Goal: Navigation & Orientation: Find specific page/section

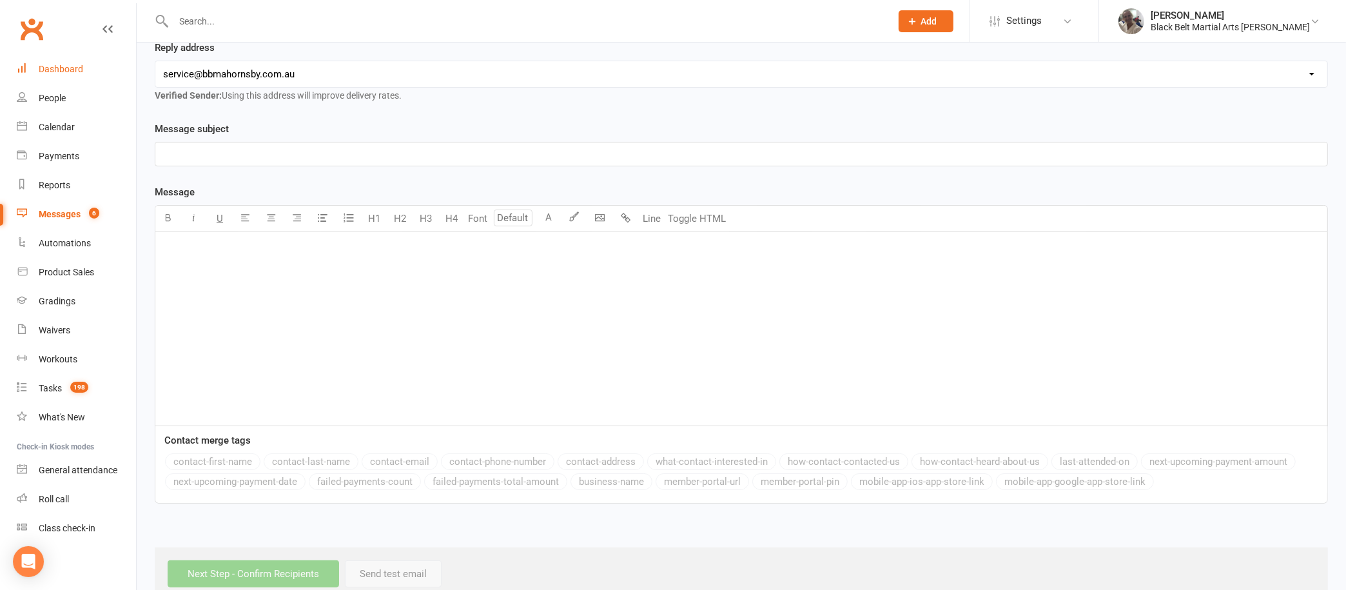
click at [66, 70] on div "Dashboard" at bounding box center [61, 69] width 44 height 10
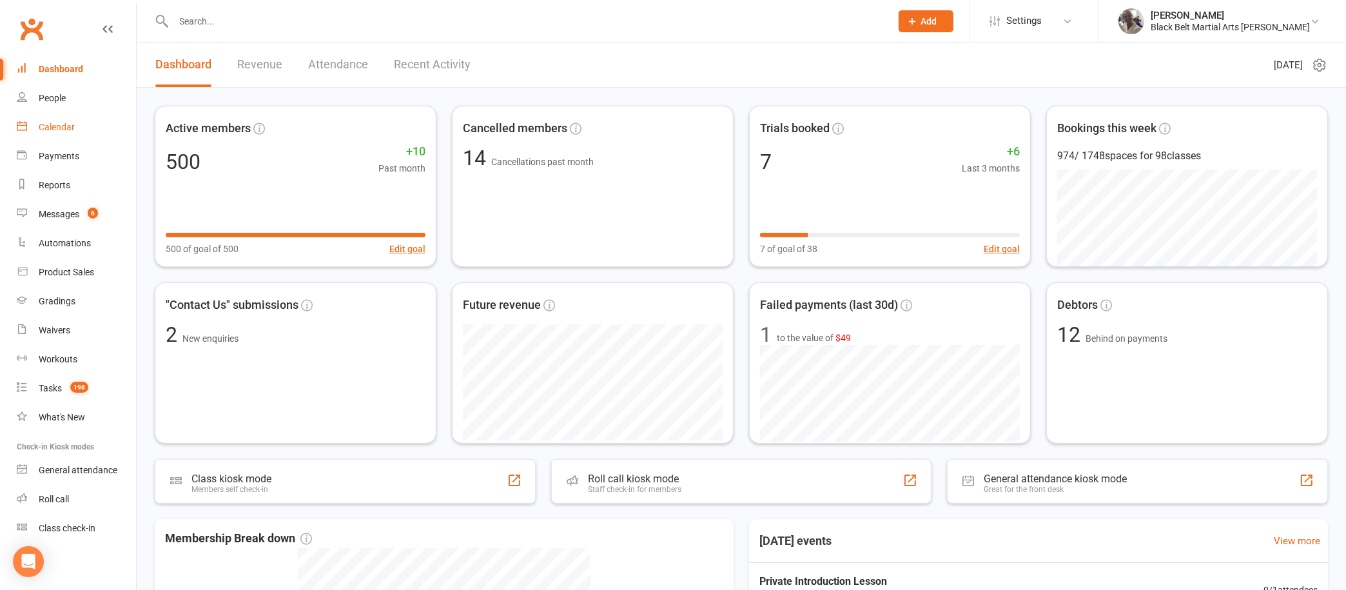
click at [43, 129] on div "Calendar" at bounding box center [57, 127] width 36 height 10
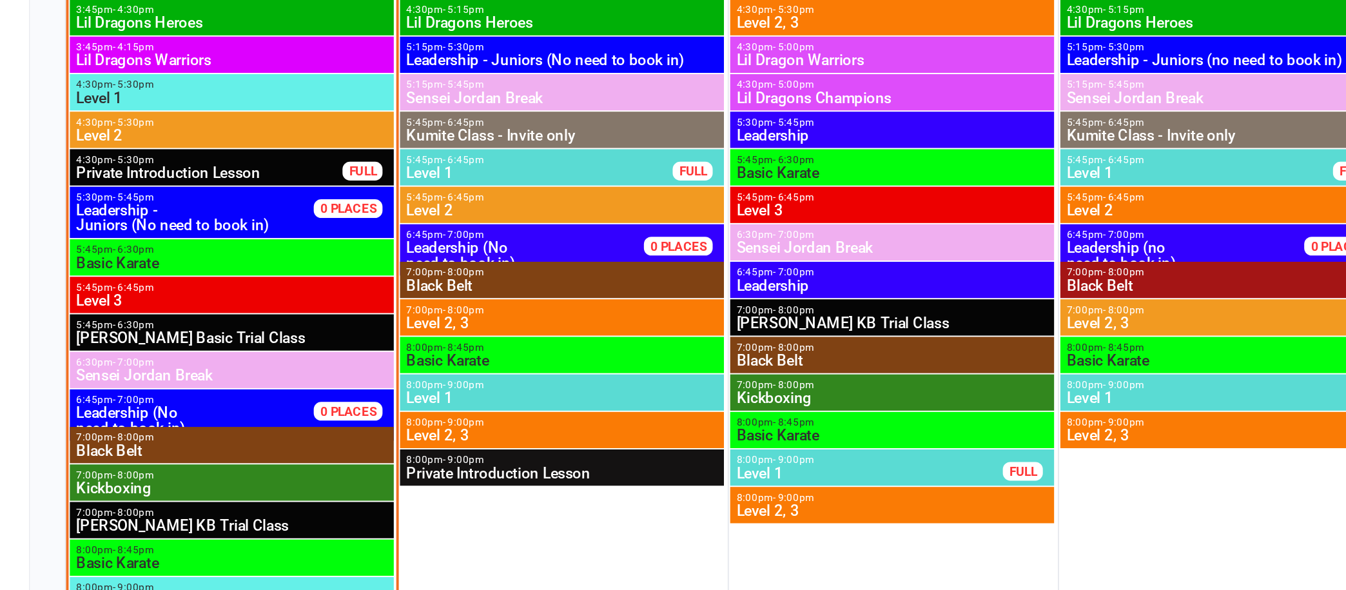
scroll to position [555, 0]
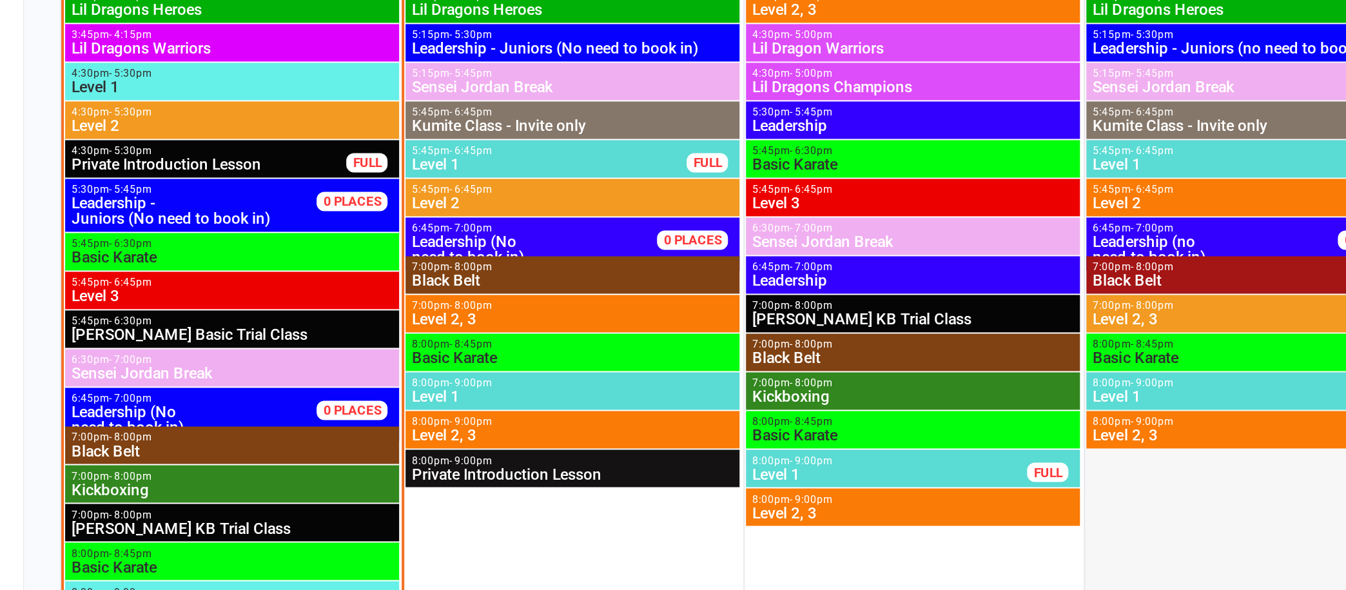
click at [747, 470] on div at bounding box center [752, 387] width 167 height 503
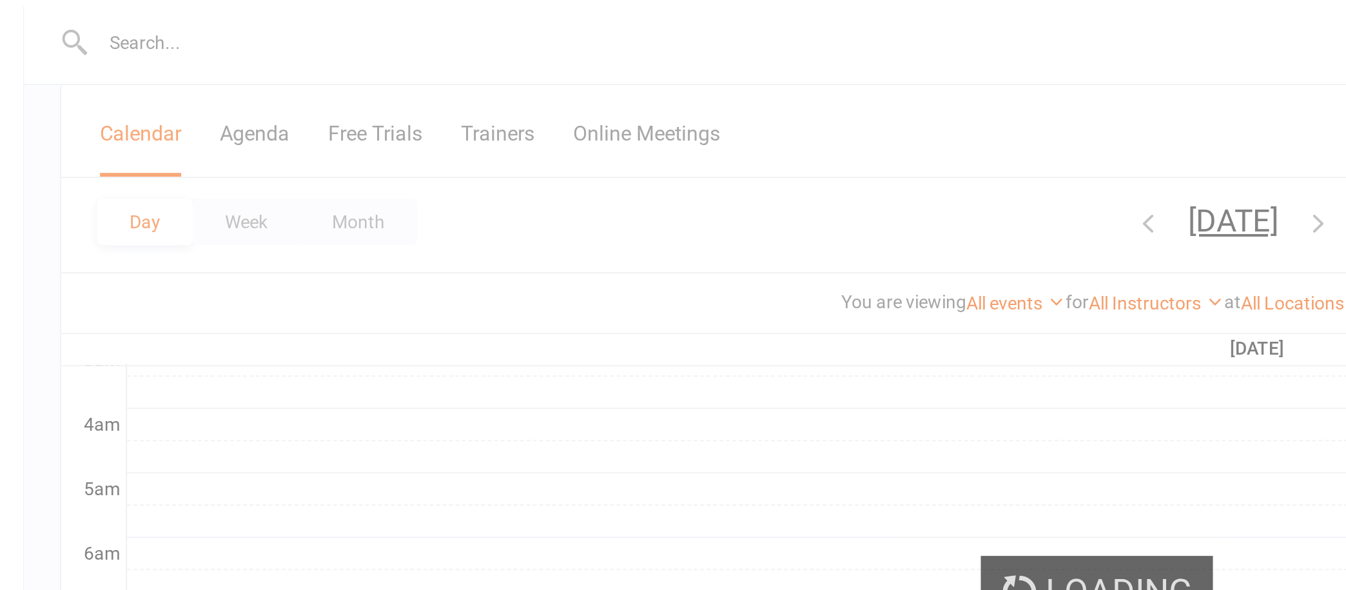
scroll to position [187, 0]
click at [300, 103] on div "Loading" at bounding box center [673, 295] width 1346 height 590
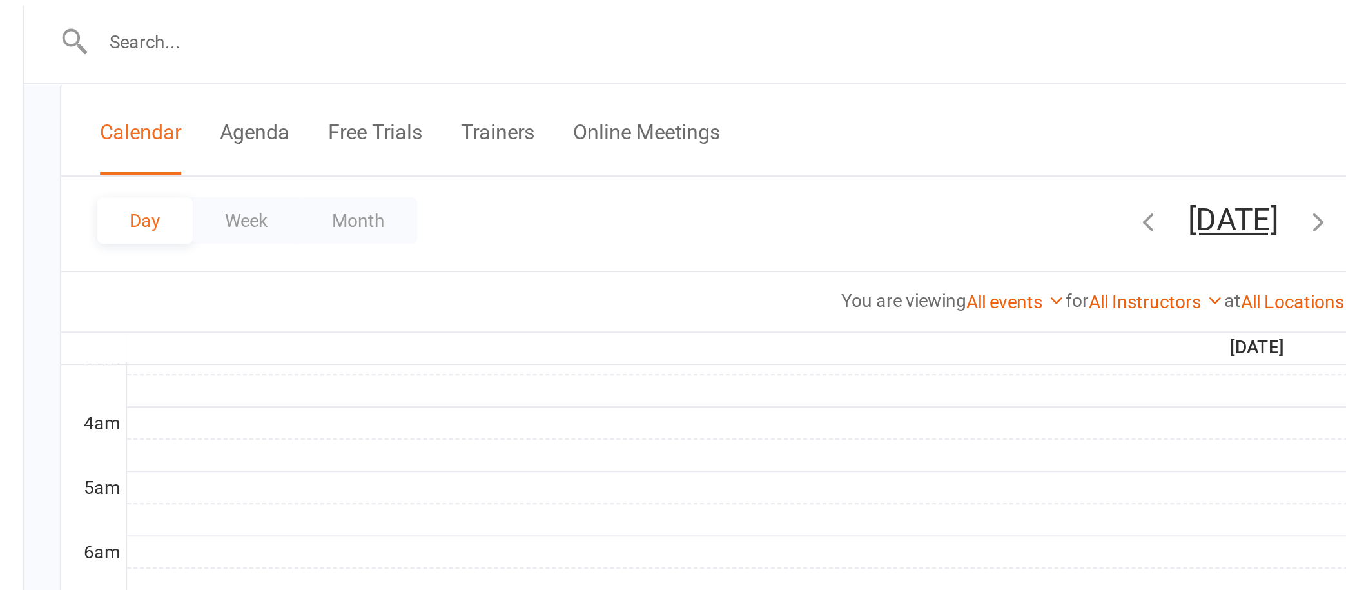
click at [305, 113] on button "Month" at bounding box center [304, 110] width 59 height 23
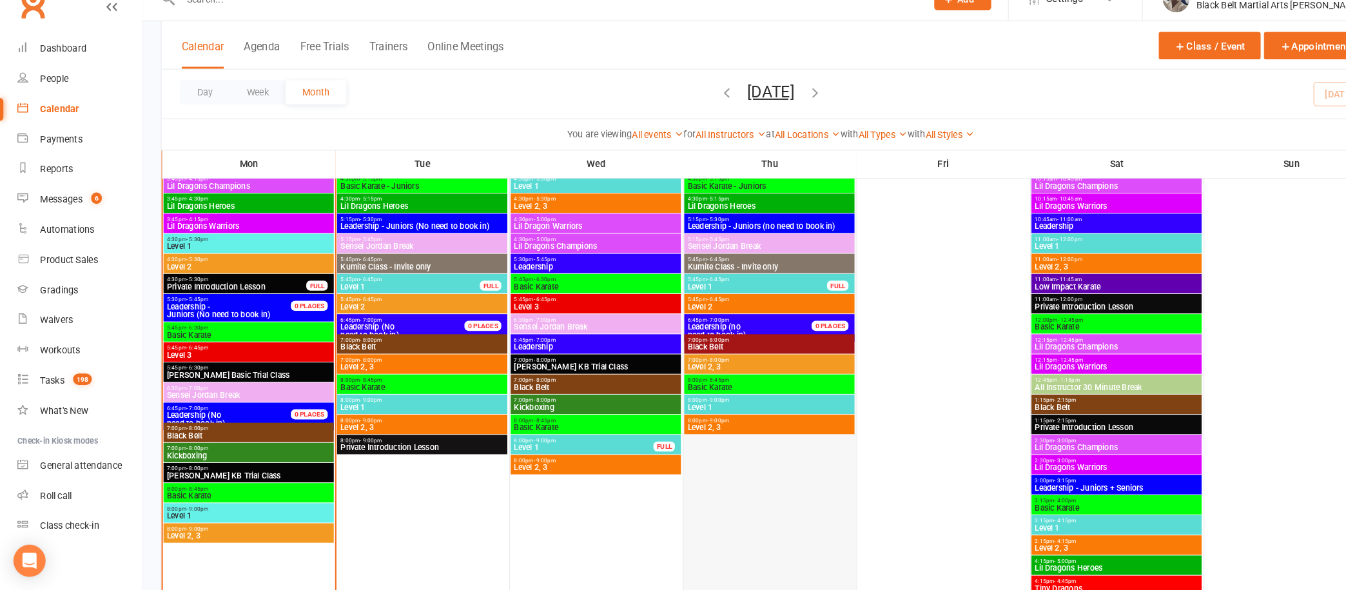
scroll to position [569, 0]
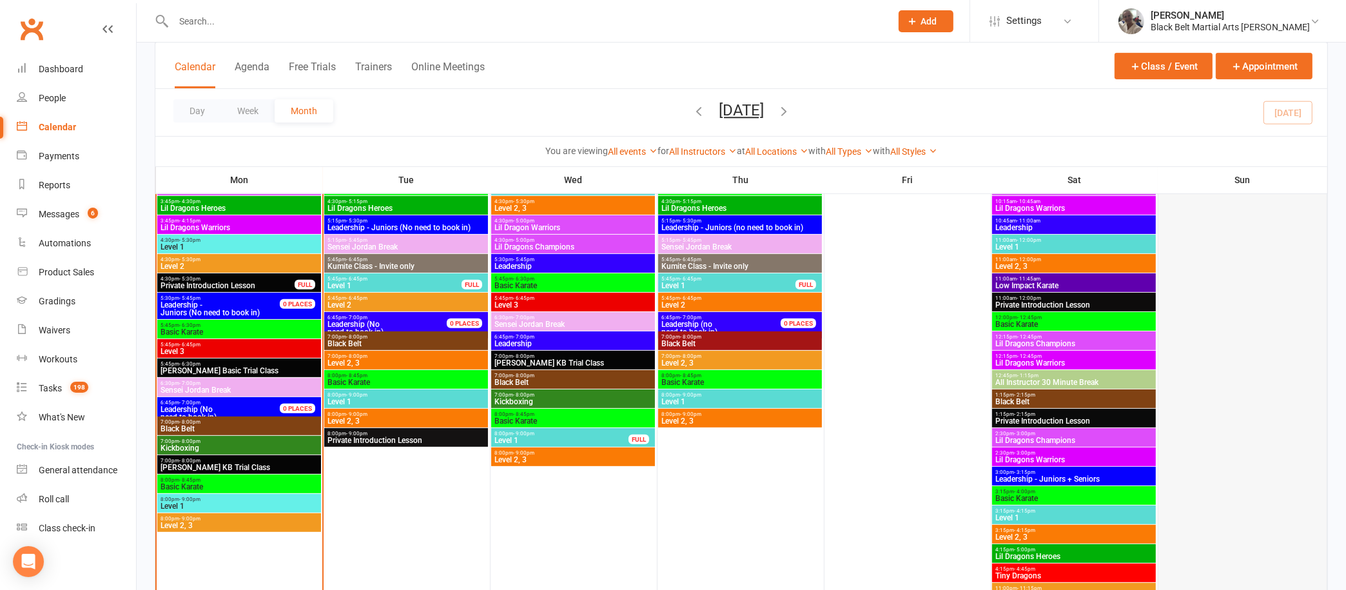
click at [1212, 256] on div at bounding box center [1243, 370] width 166 height 503
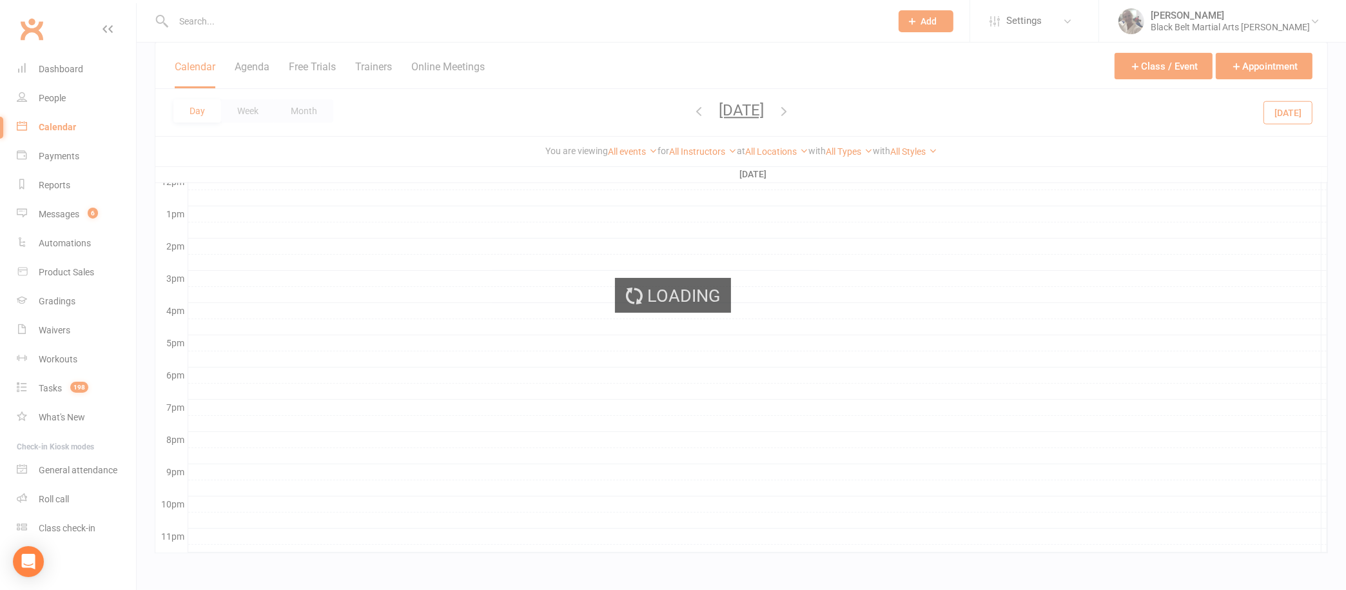
scroll to position [475, 0]
click at [302, 108] on div "Loading" at bounding box center [673, 295] width 1346 height 590
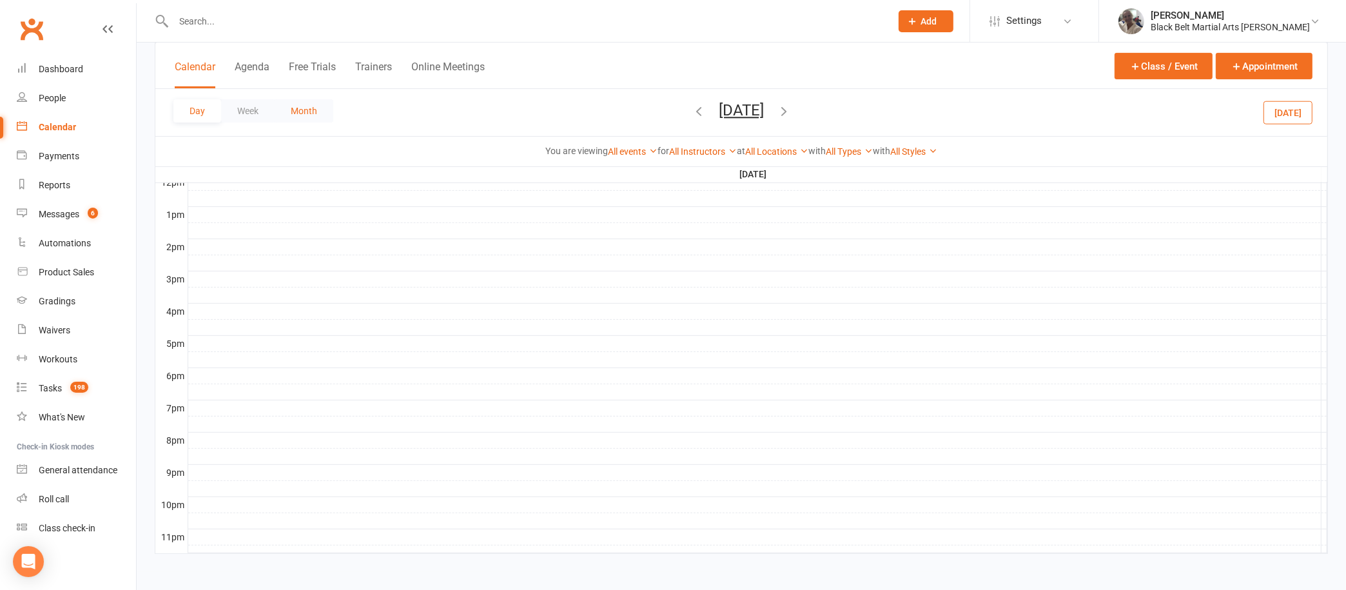
click at [300, 106] on button "Month" at bounding box center [304, 110] width 59 height 23
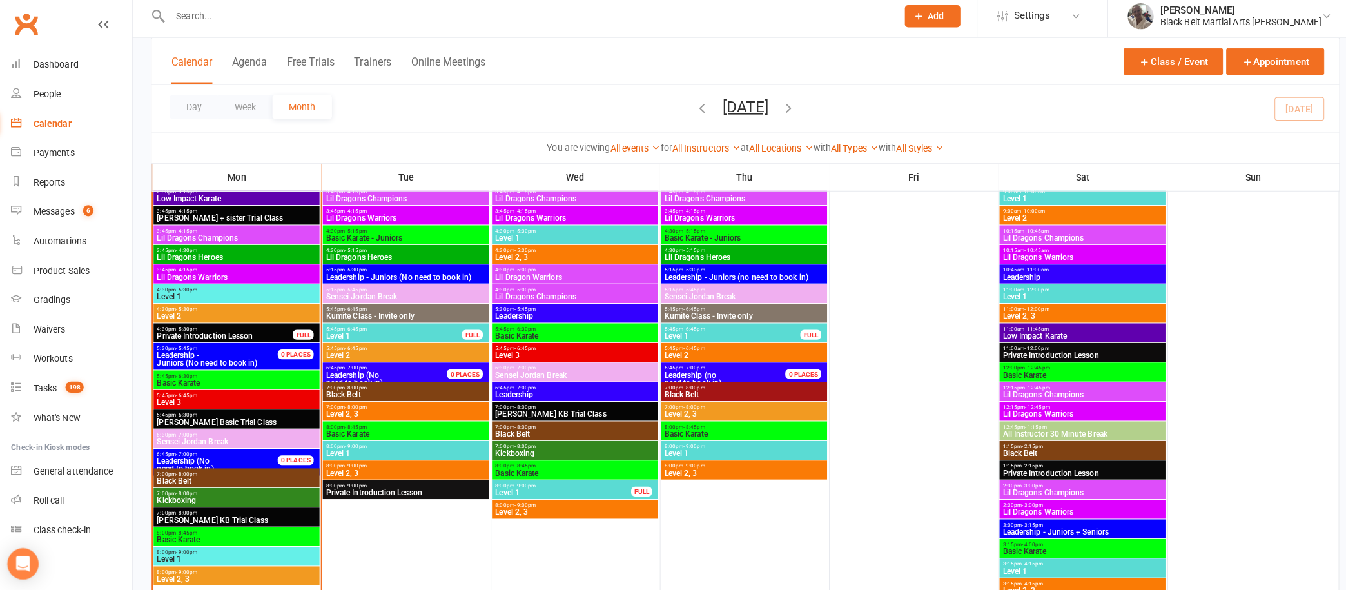
scroll to position [518, 0]
